Goal: Task Accomplishment & Management: Use online tool/utility

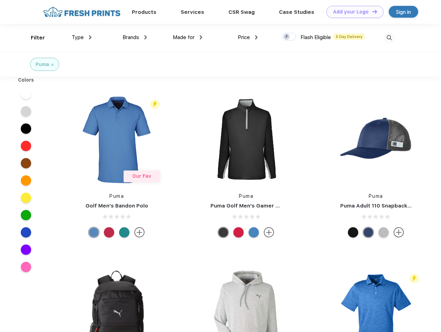
click at [352, 12] on link "Add your Logo Design Tool" at bounding box center [354, 12] width 57 height 12
click at [0, 0] on div "Design Tool" at bounding box center [0, 0] width 0 height 0
click at [371, 11] on link "Add your Logo Design Tool" at bounding box center [354, 12] width 57 height 12
click at [33, 38] on div "Filter" at bounding box center [38, 38] width 14 height 8
click at [82, 37] on span "Type" at bounding box center [78, 37] width 12 height 6
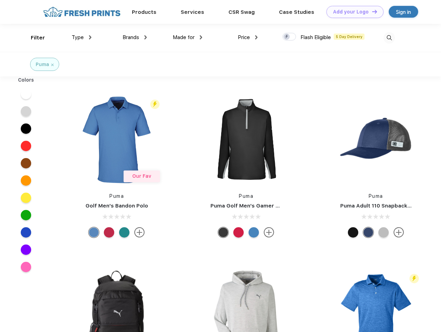
click at [135, 37] on span "Brands" at bounding box center [131, 37] width 17 height 6
click at [188, 37] on span "Made for" at bounding box center [184, 37] width 22 height 6
click at [248, 37] on span "Price" at bounding box center [244, 37] width 12 height 6
click at [289, 37] on div at bounding box center [289, 37] width 14 height 8
click at [287, 37] on input "checkbox" at bounding box center [284, 35] width 5 height 5
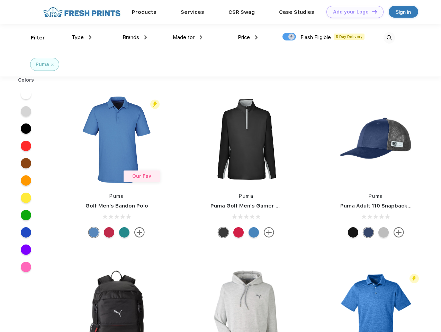
click at [389, 38] on img at bounding box center [389, 37] width 11 height 11
